Goal: Transaction & Acquisition: Purchase product/service

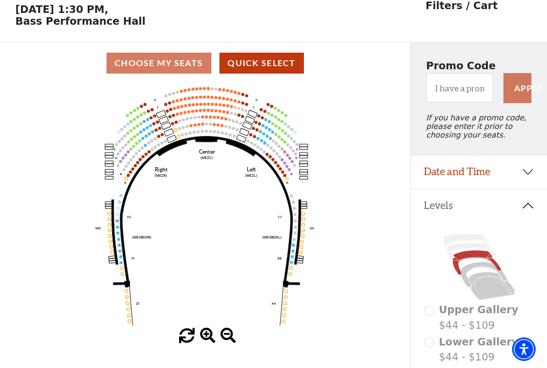
scroll to position [50, 0]
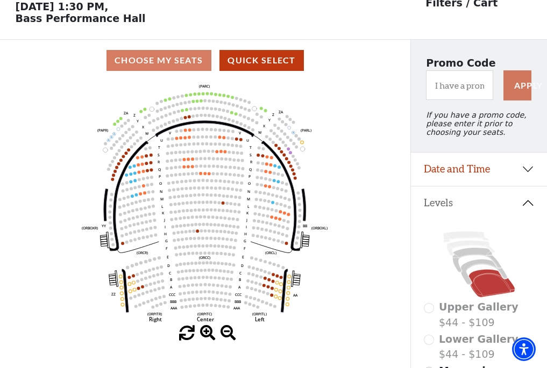
scroll to position [50, 0]
